Goal: Find specific page/section: Find specific page/section

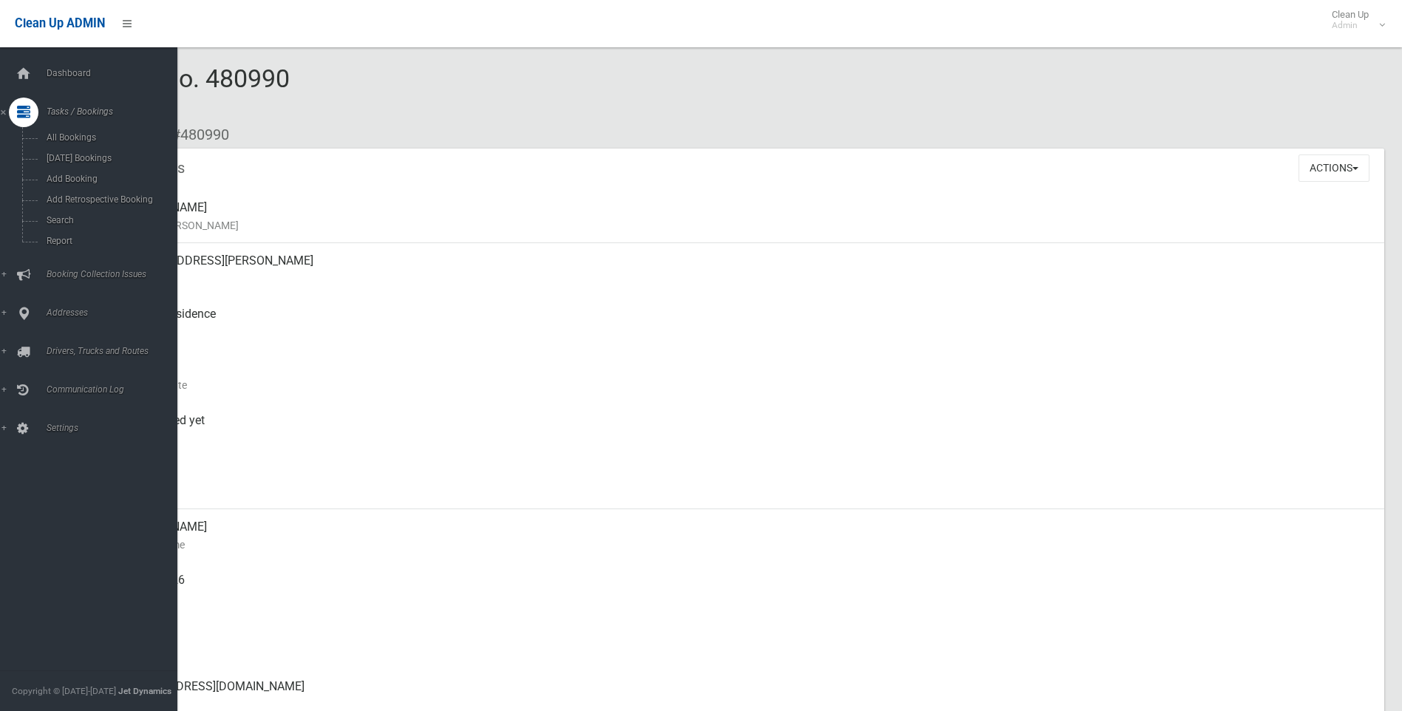
scroll to position [148, 0]
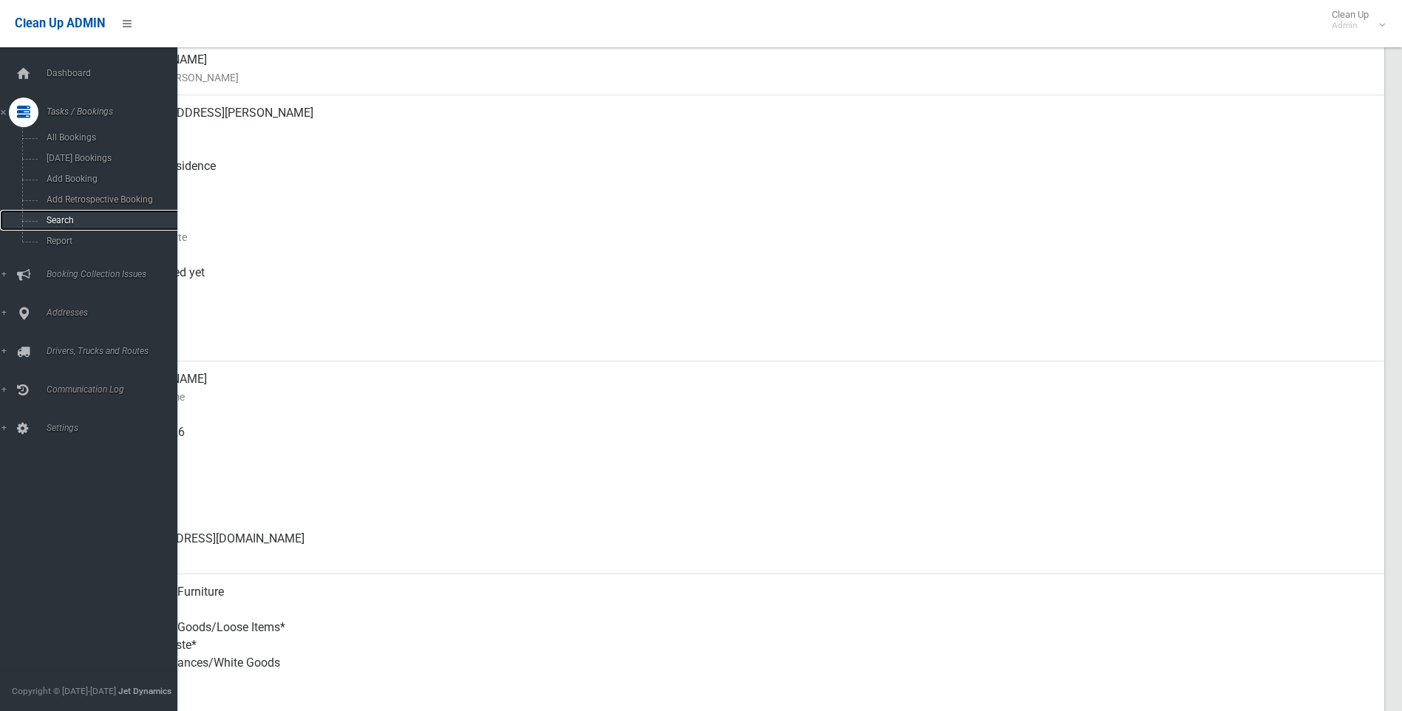
click at [56, 218] on span "Search" at bounding box center [109, 220] width 134 height 10
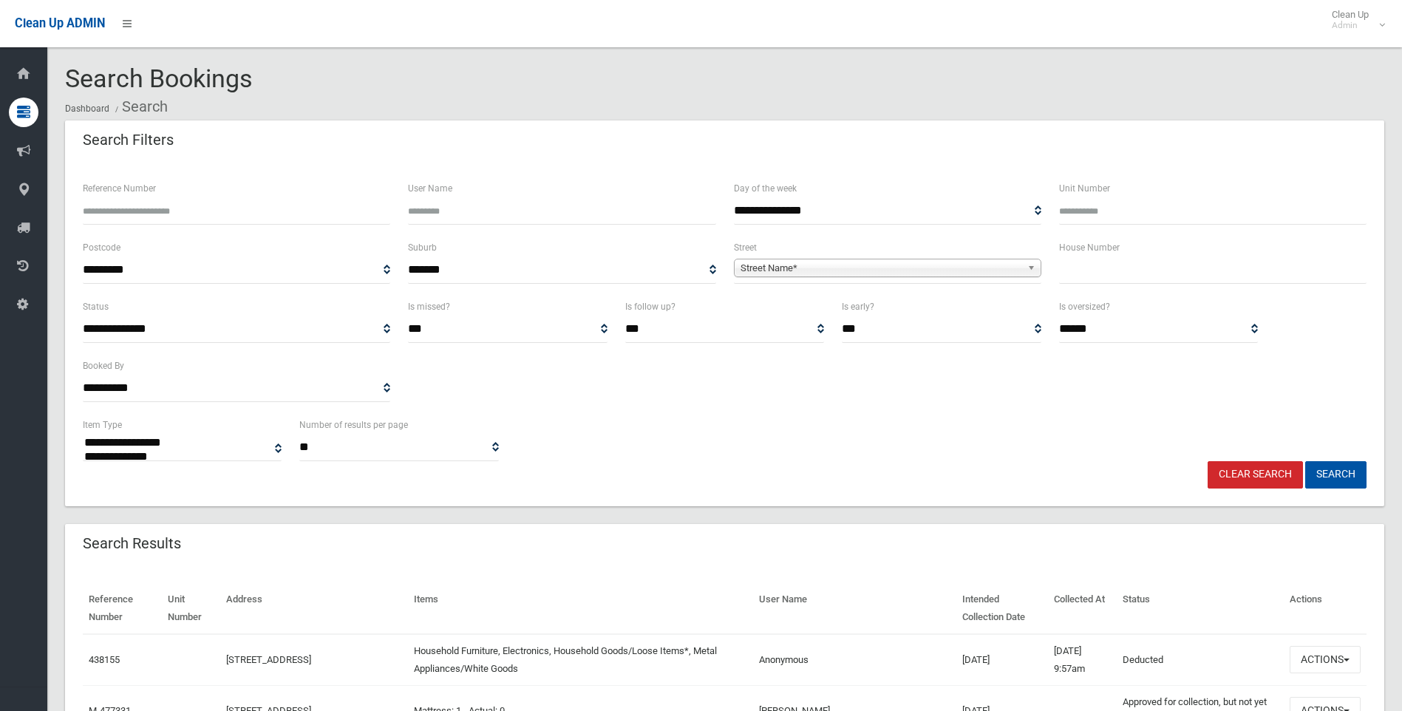
select select
click at [1182, 268] on input "text" at bounding box center [1212, 269] width 307 height 27
type input "**"
click at [977, 270] on span "Street Name*" at bounding box center [880, 268] width 281 height 18
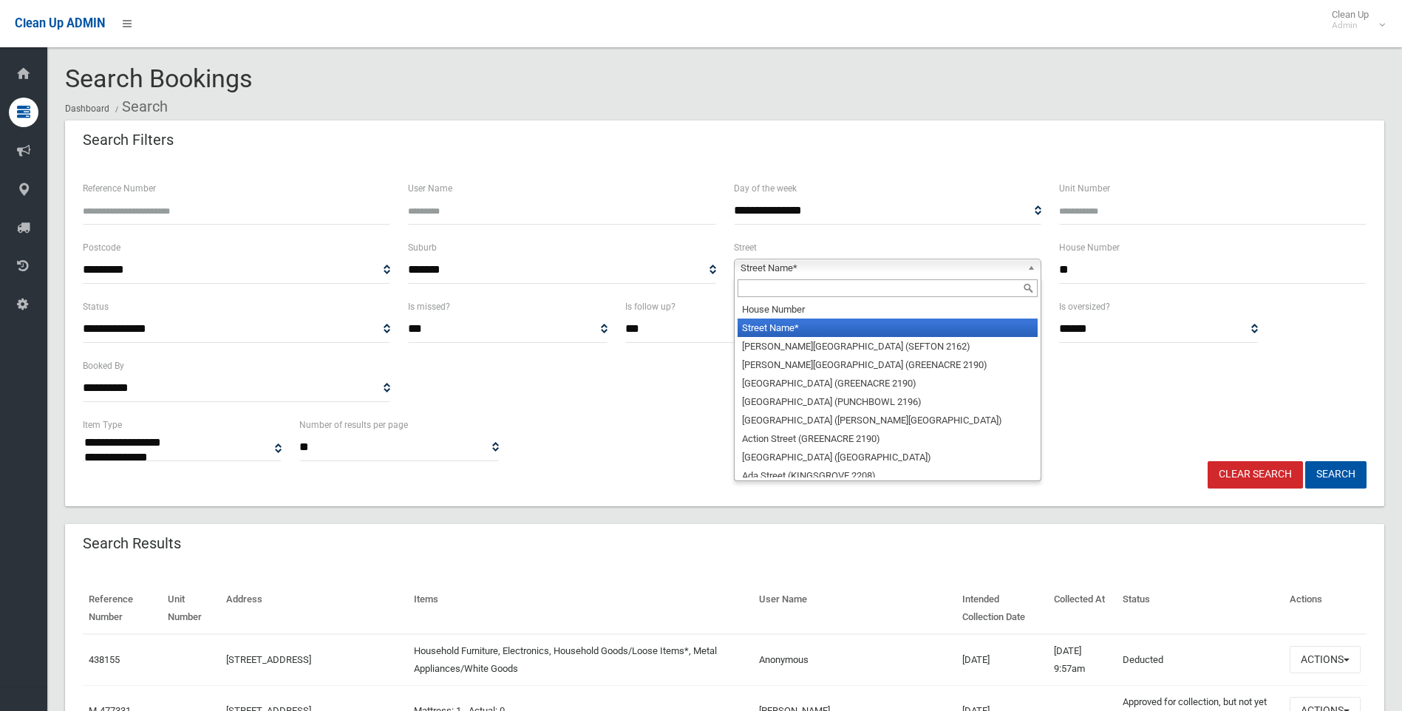
click at [853, 287] on input "text" at bounding box center [887, 288] width 300 height 18
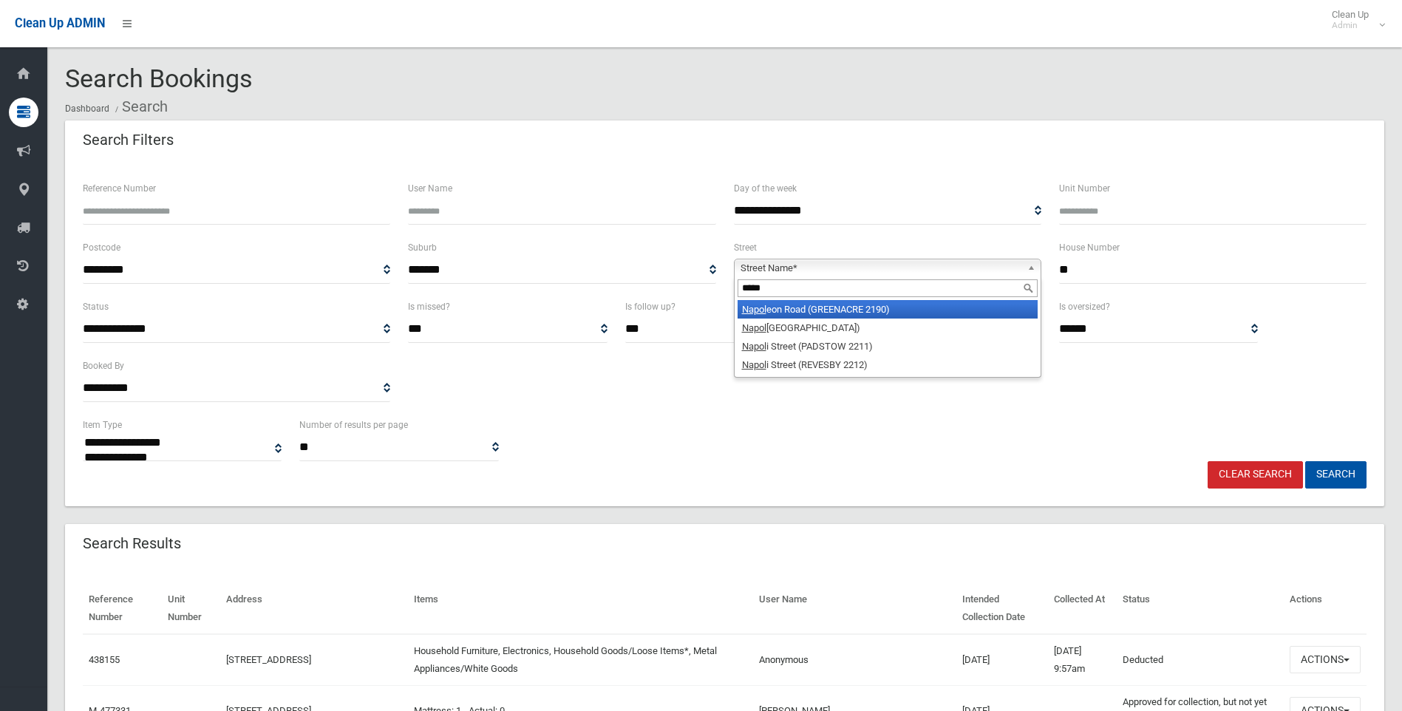
type input "*****"
click at [873, 310] on li "Napol eon Road (GREENACRE 2190)" at bounding box center [887, 309] width 300 height 18
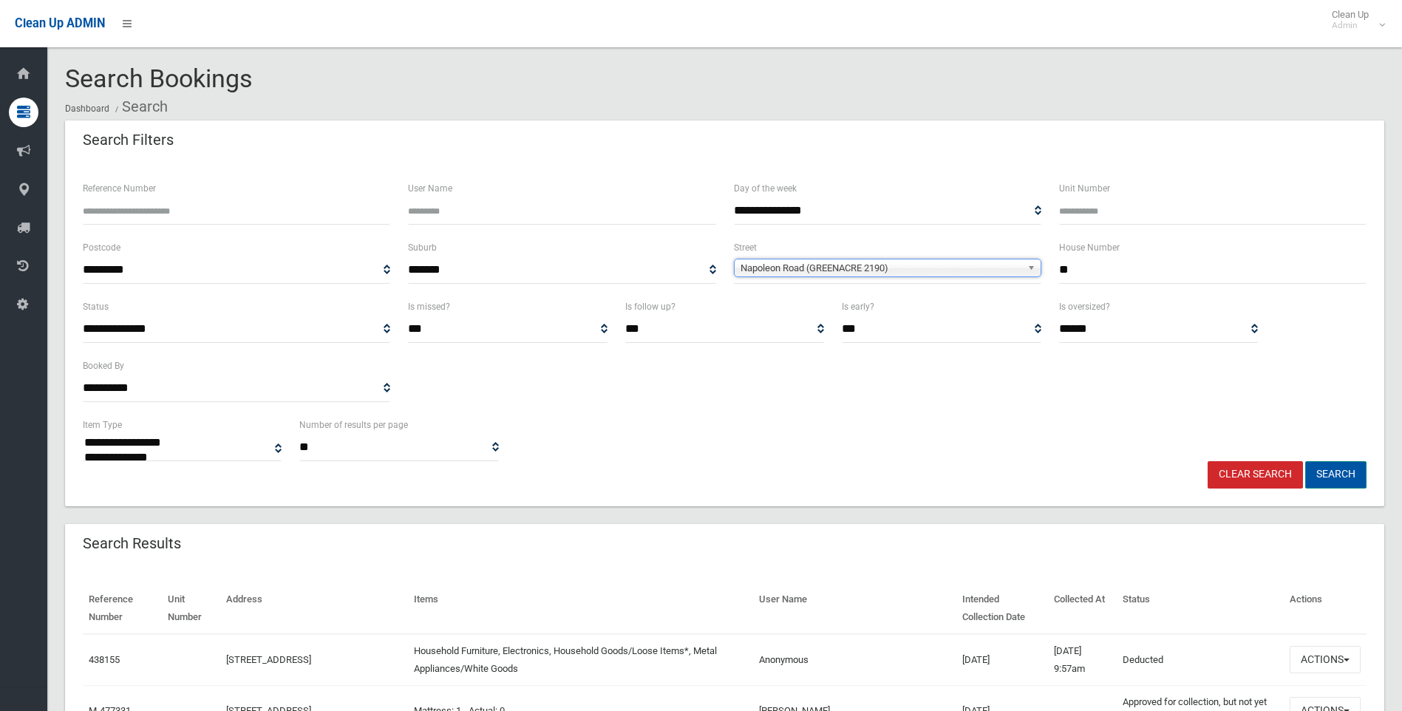
click at [1349, 476] on button "Search" at bounding box center [1335, 474] width 61 height 27
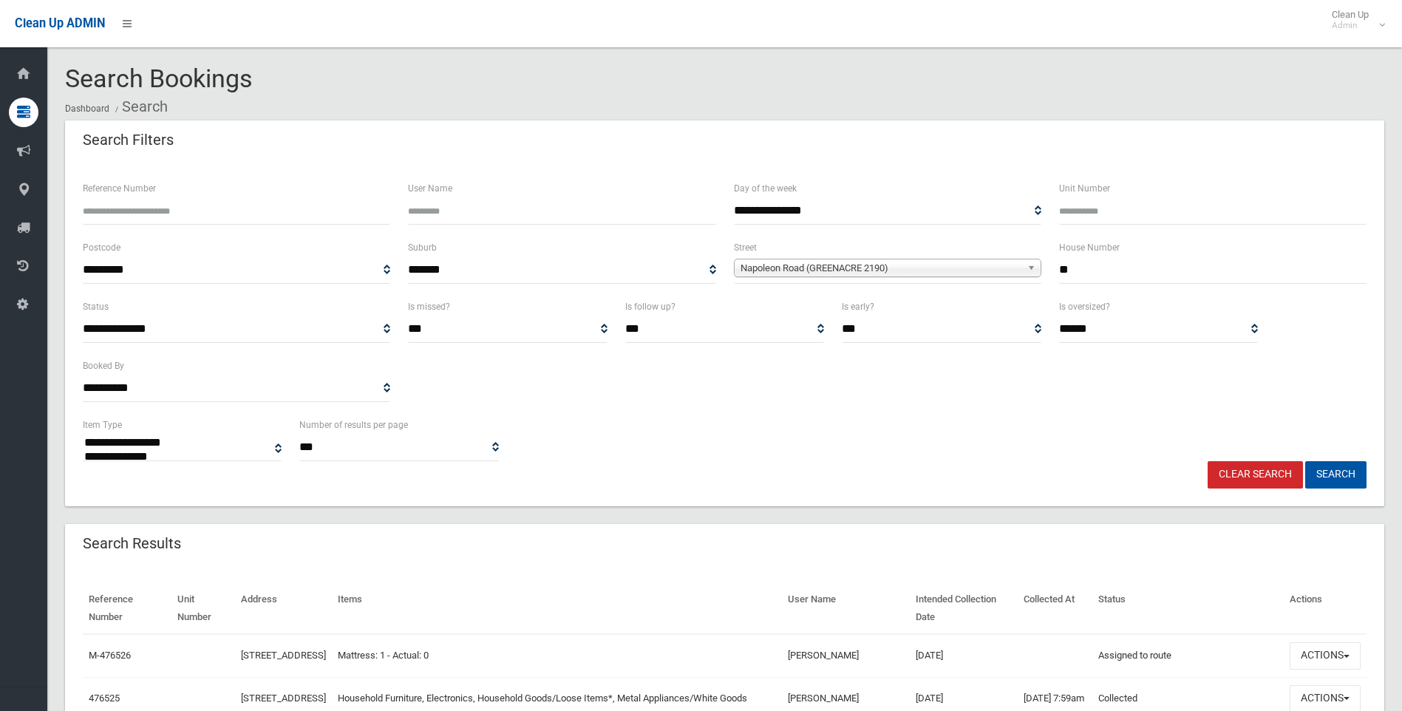
select select
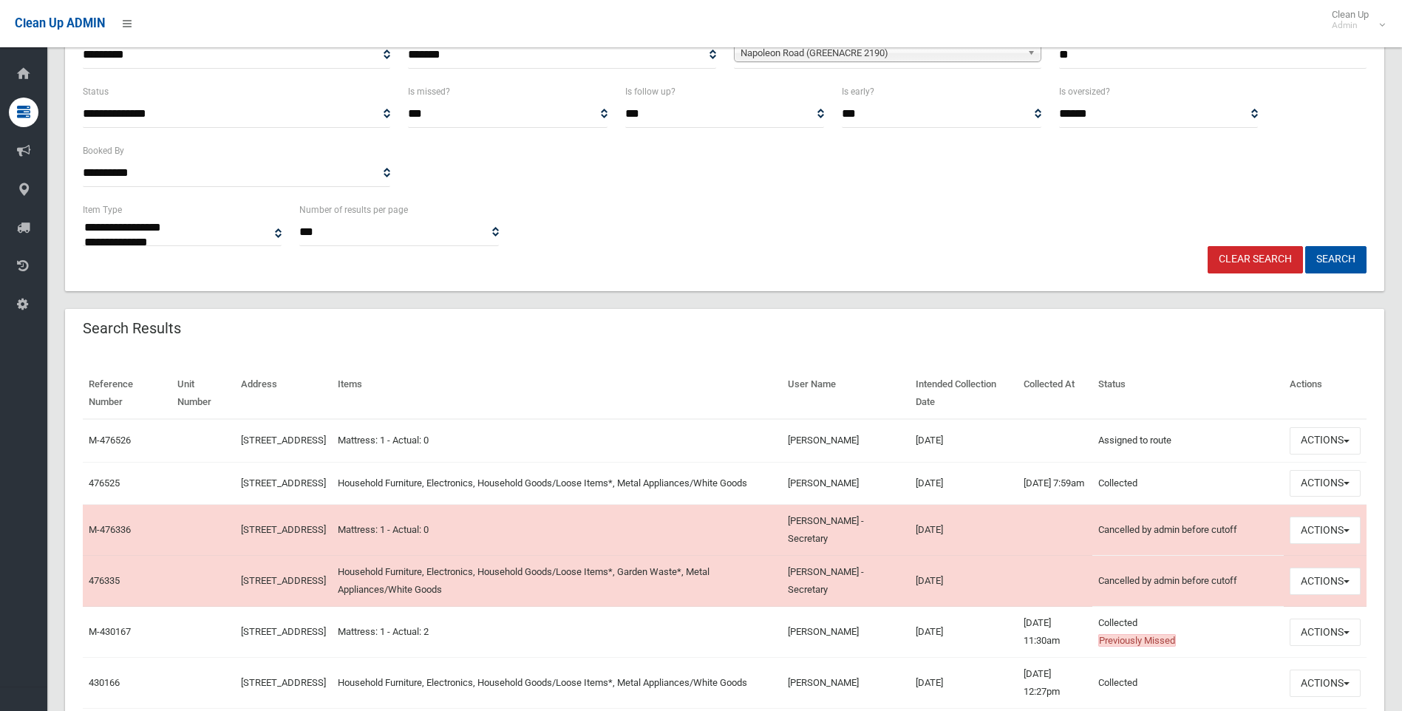
scroll to position [222, 0]
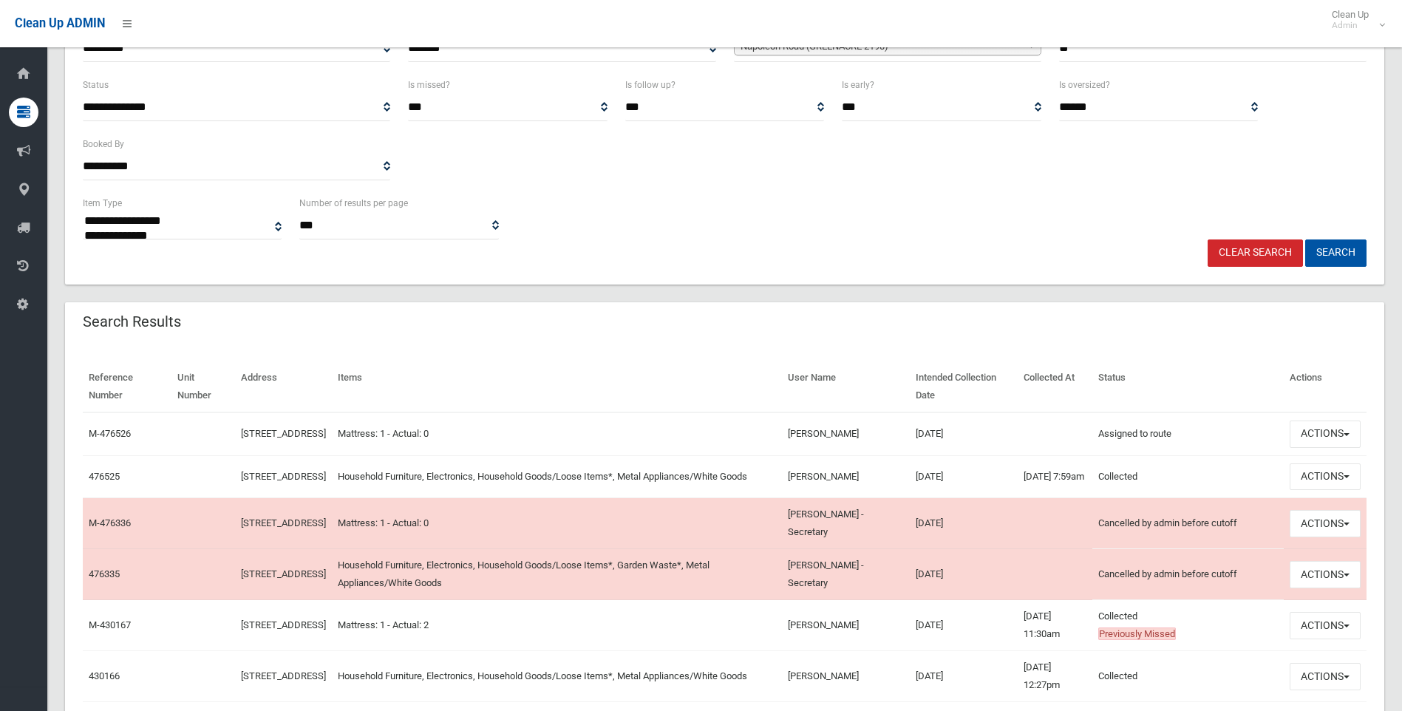
click at [934, 488] on td "25/08/2025" at bounding box center [964, 476] width 108 height 43
drag, startPoint x: 1127, startPoint y: 439, endPoint x: 1173, endPoint y: 440, distance: 46.6
click at [1173, 440] on td "Assigned to route This booking has been assigned to a route on its booking date." at bounding box center [1187, 433] width 191 height 43
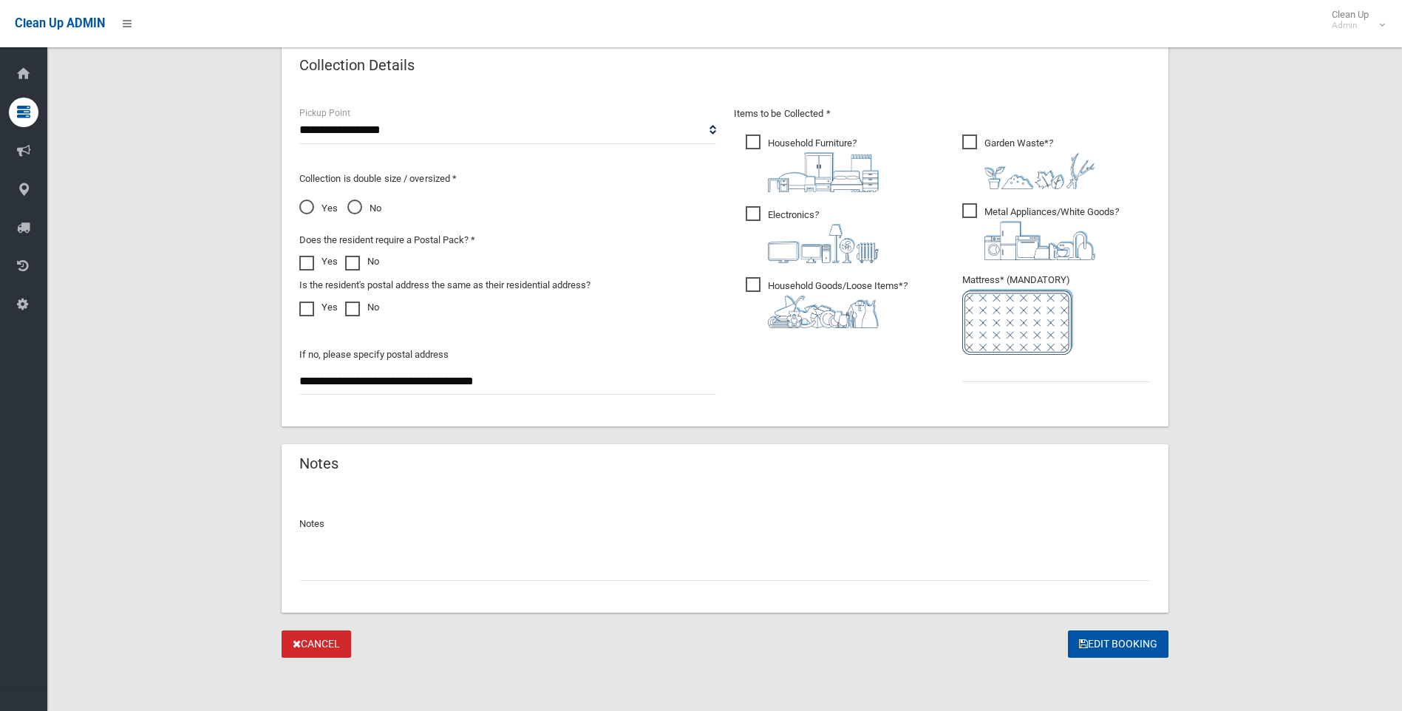
scroll to position [456, 0]
